Goal: Transaction & Acquisition: Download file/media

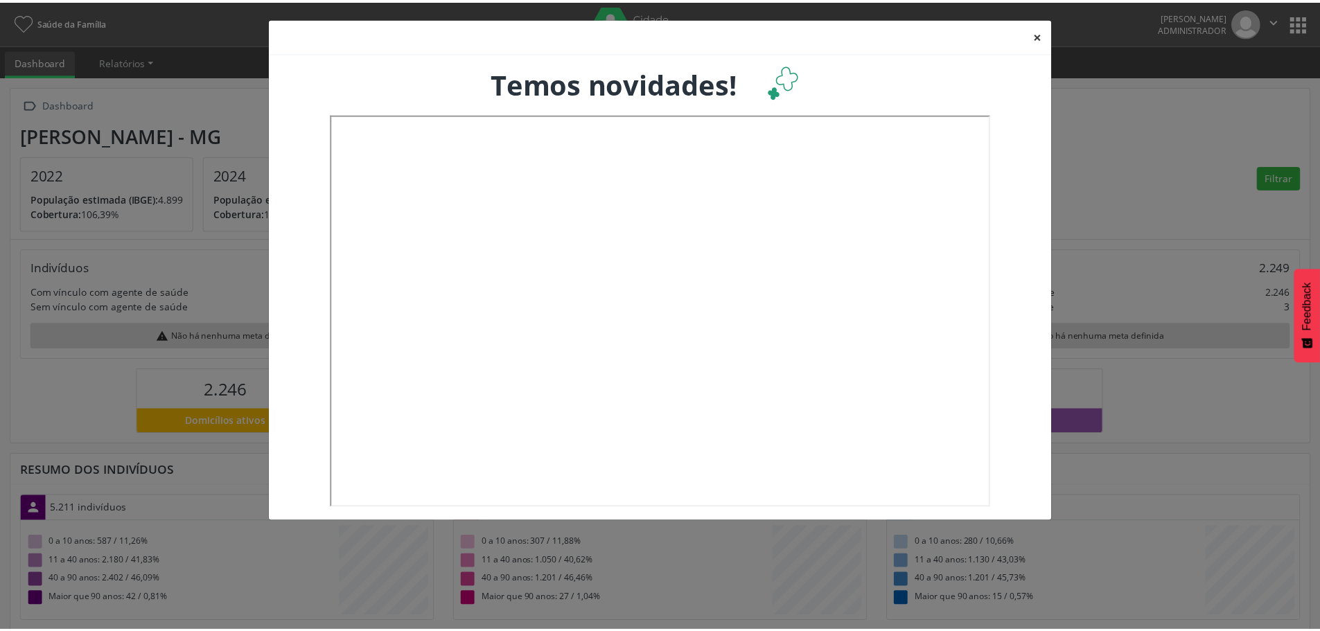
scroll to position [230, 437]
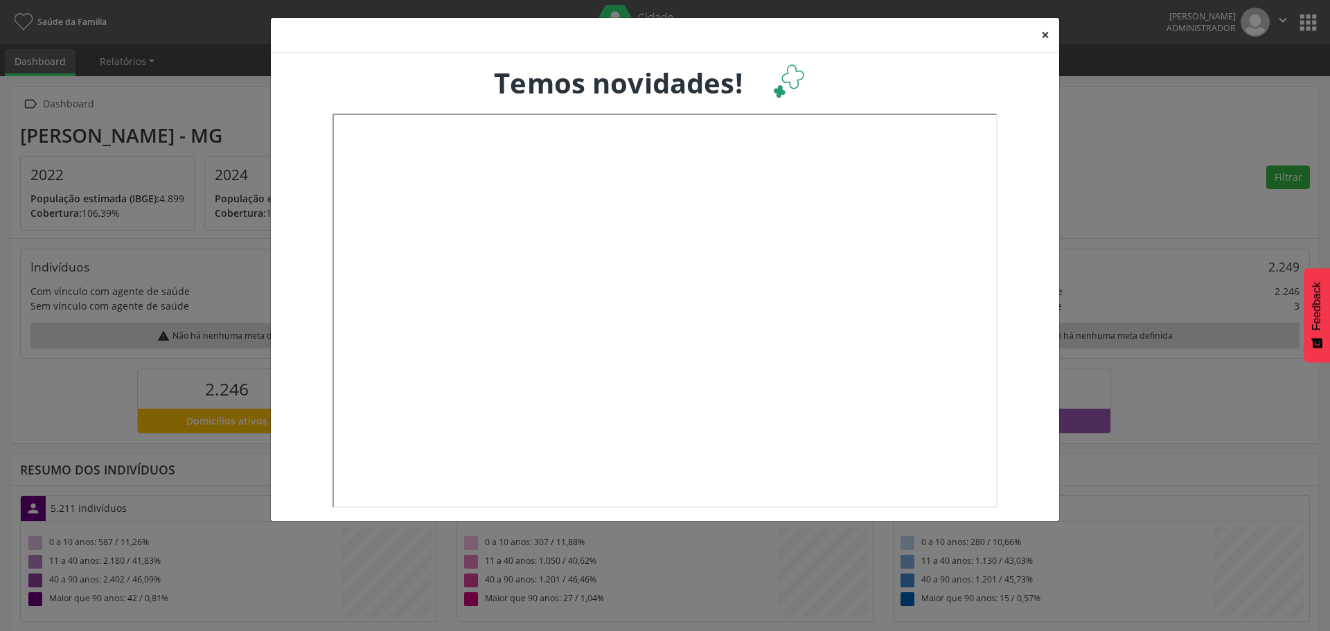
click at [1044, 30] on button "×" at bounding box center [1046, 35] width 28 height 34
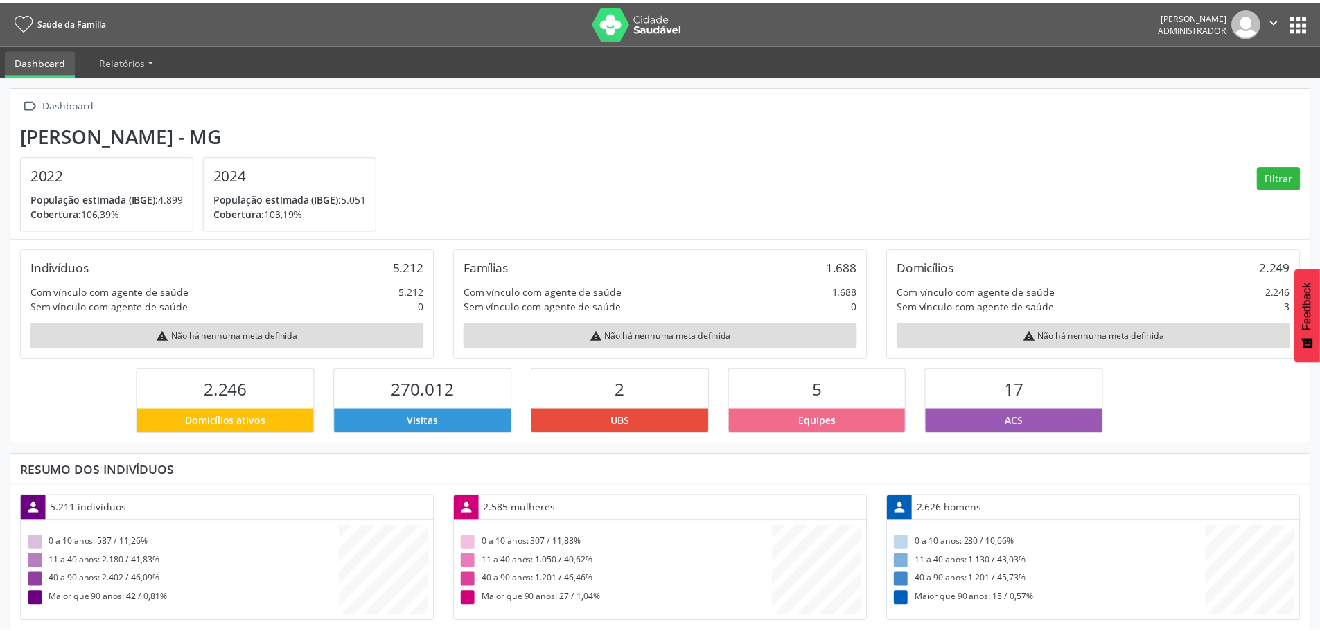
scroll to position [0, 0]
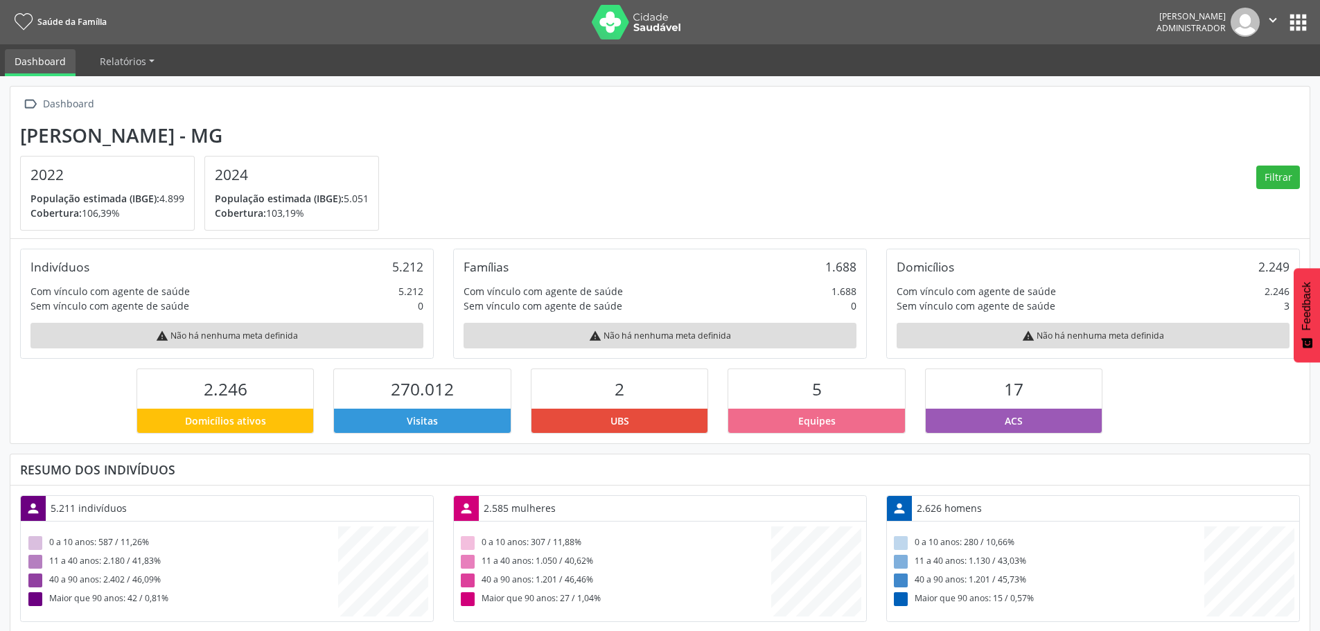
click at [1301, 22] on button "apps" at bounding box center [1298, 22] width 24 height 24
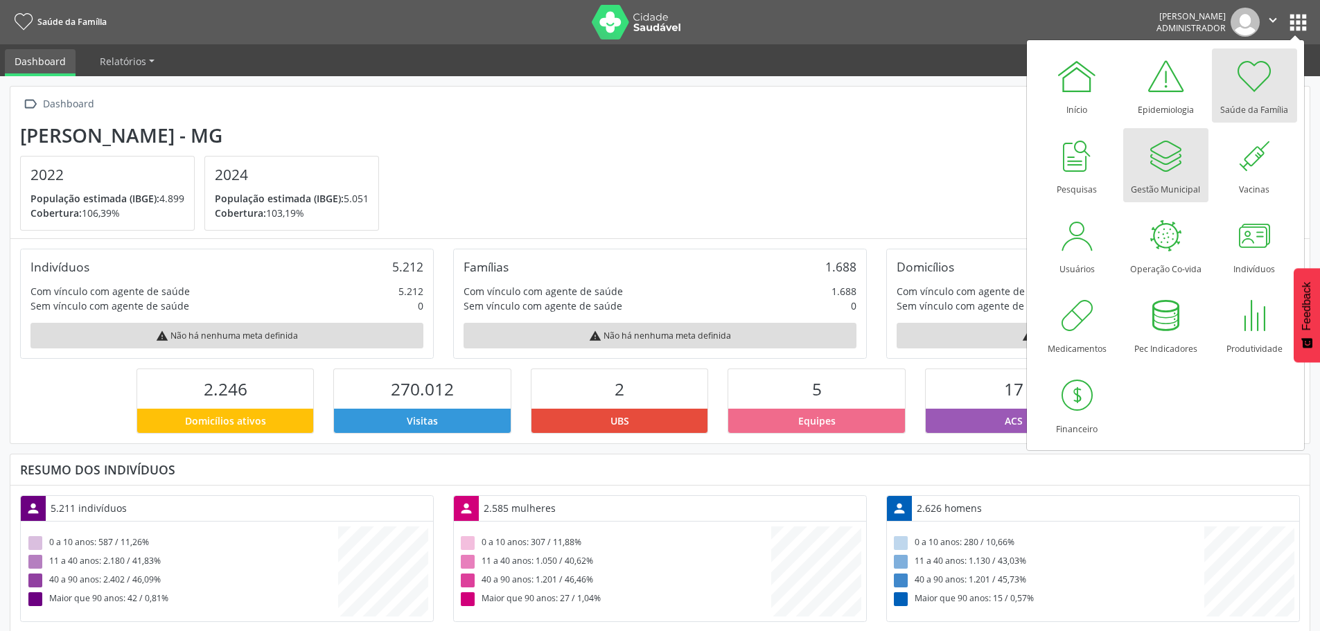
click at [1161, 185] on div "Gestão Municipal" at bounding box center [1165, 186] width 69 height 19
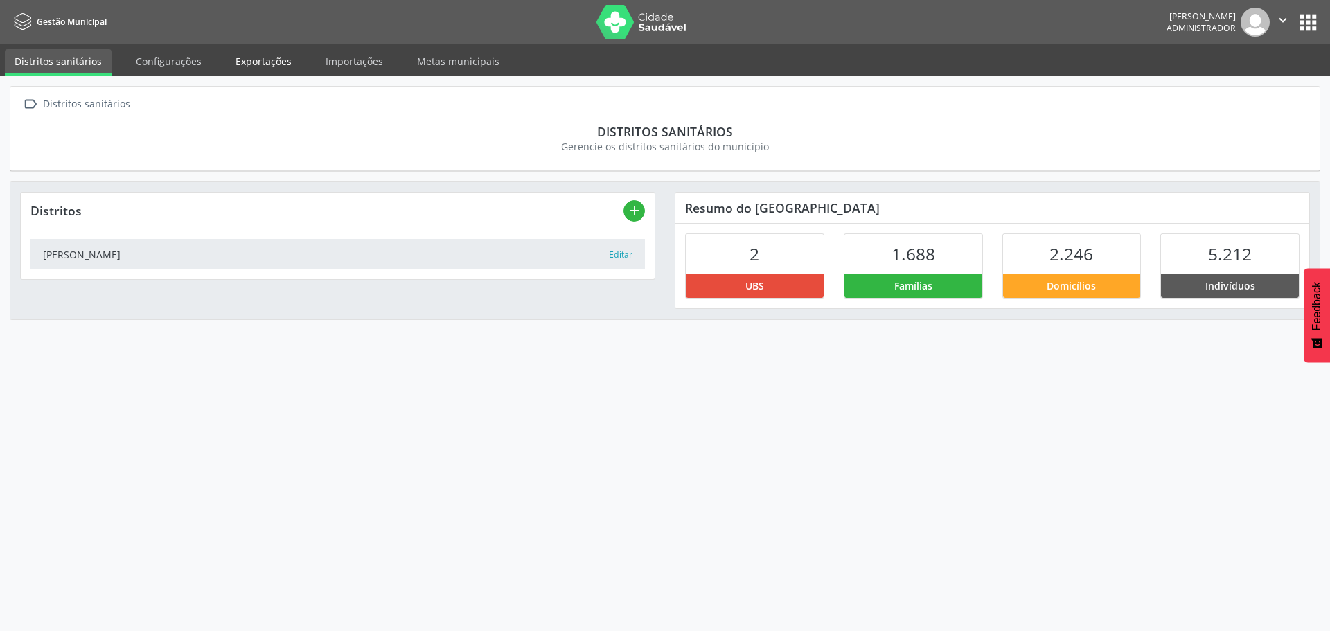
click at [260, 56] on link "Exportações" at bounding box center [264, 61] width 76 height 24
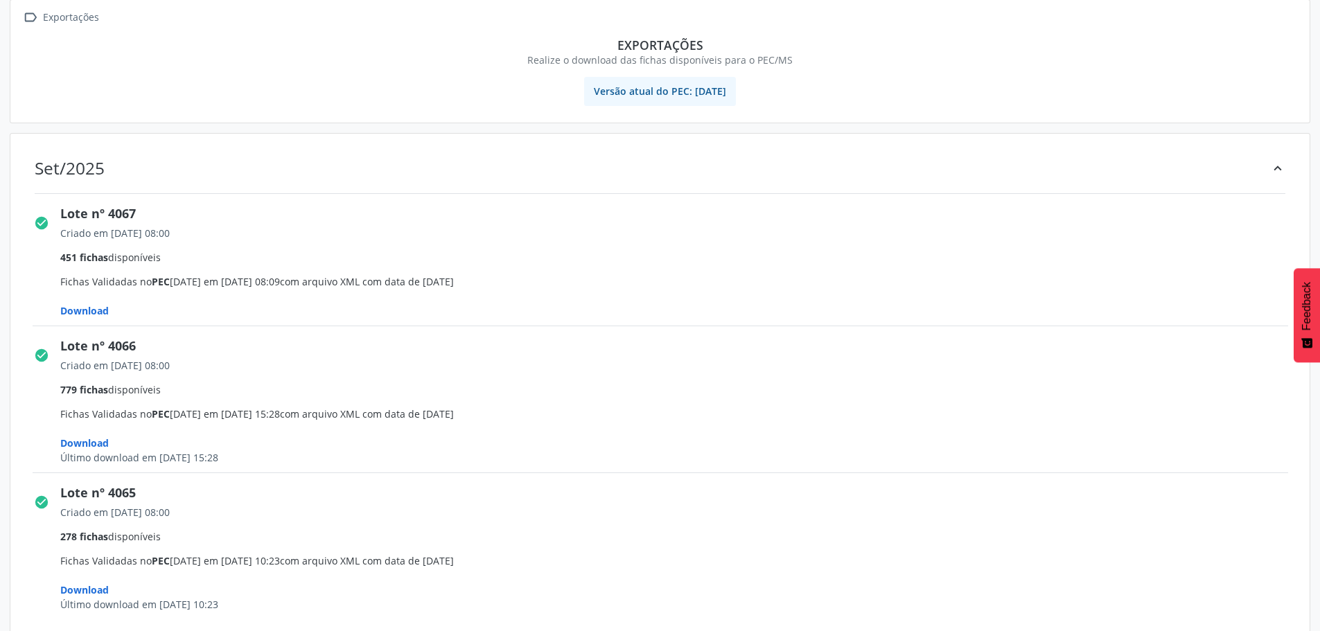
scroll to position [139, 0]
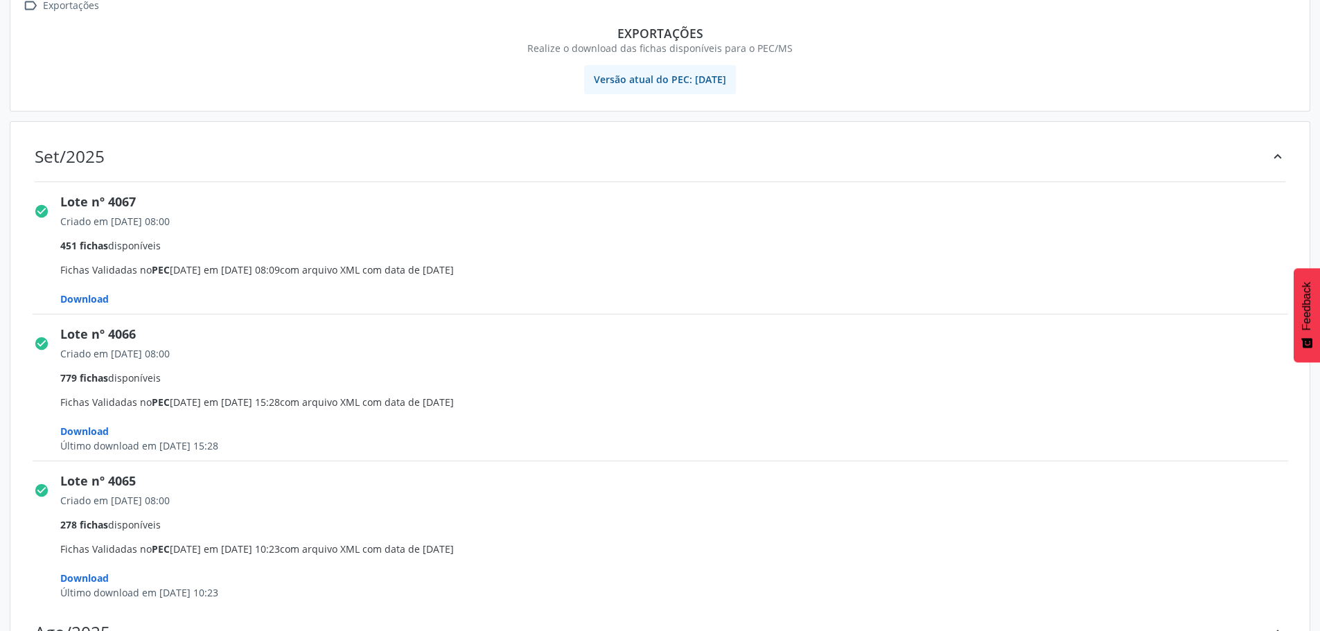
click at [100, 292] on span "Download" at bounding box center [84, 298] width 49 height 13
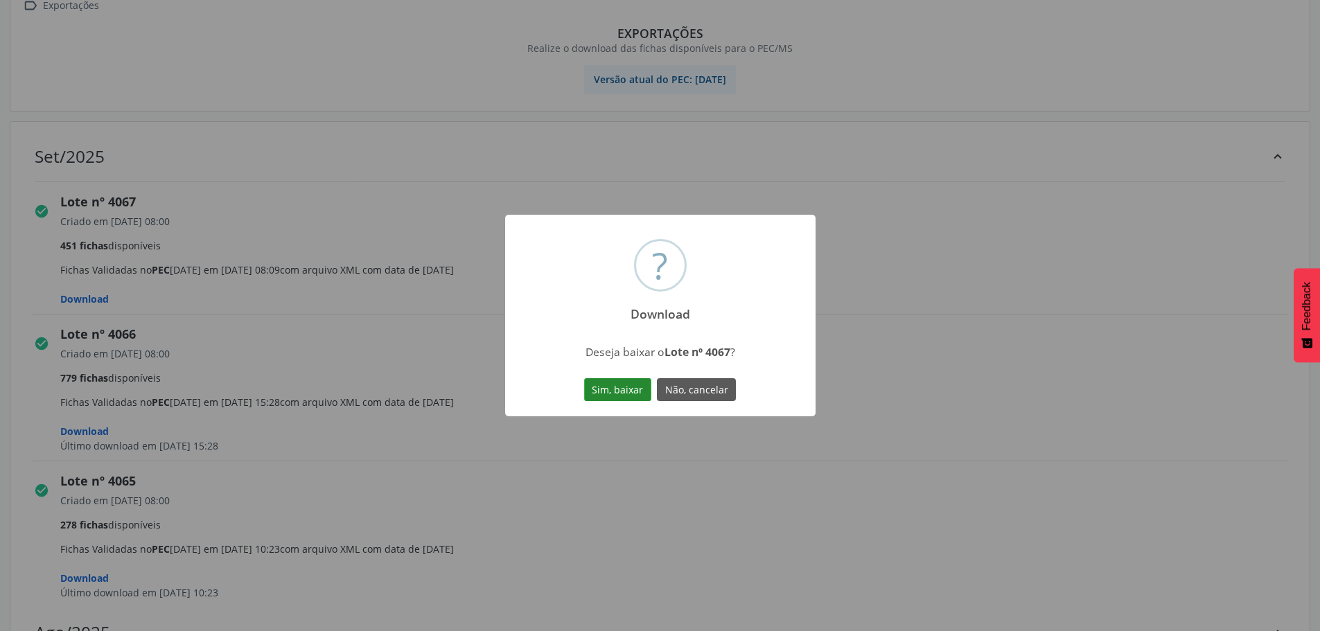
click at [605, 385] on button "Sim, baixar" at bounding box center [617, 390] width 67 height 24
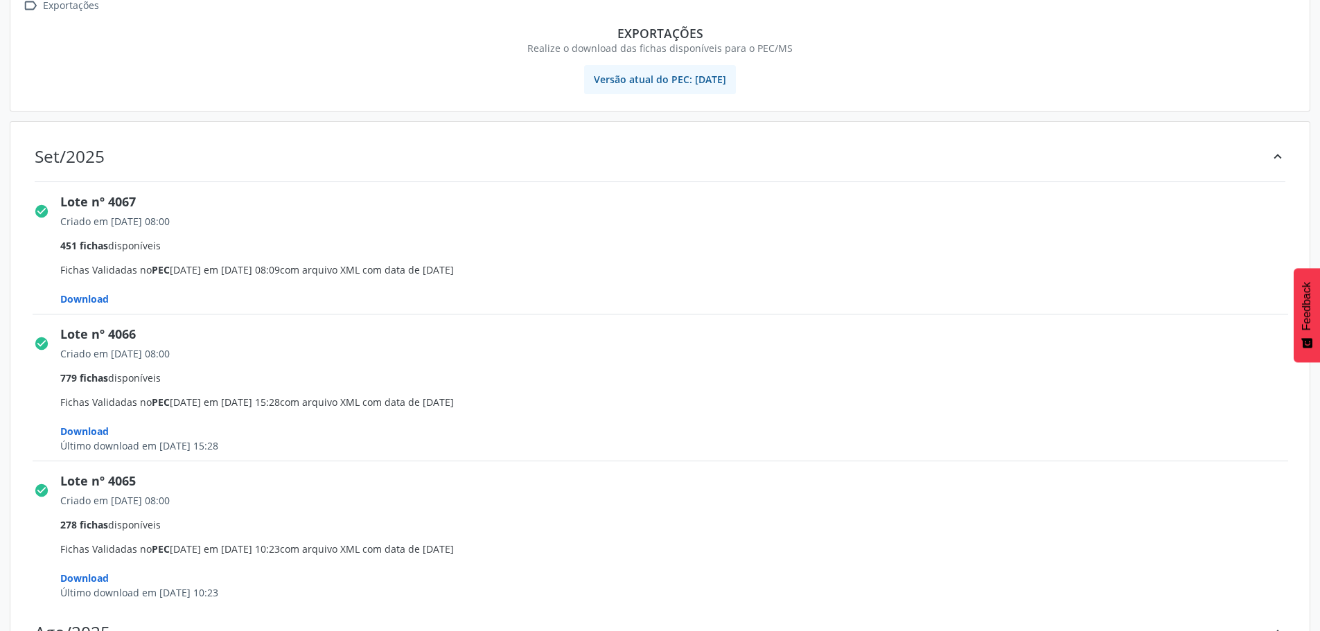
click at [1220, 368] on span "Criado em 14/09/2025 08:00 779 fichas disponíveis Fichas Validadas no PEC 5.3.3…" at bounding box center [679, 399] width 1238 height 107
